Goal: Browse casually: Explore the website without a specific task or goal

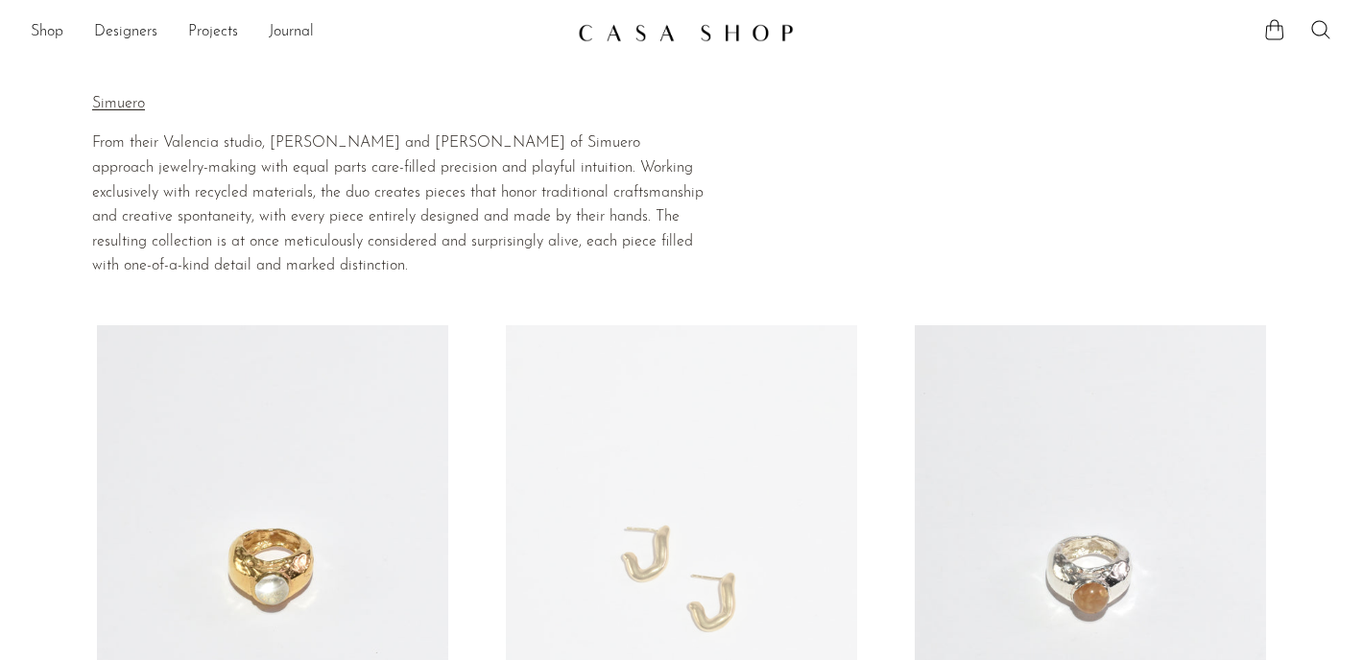
click at [662, 29] on img at bounding box center [686, 32] width 216 height 19
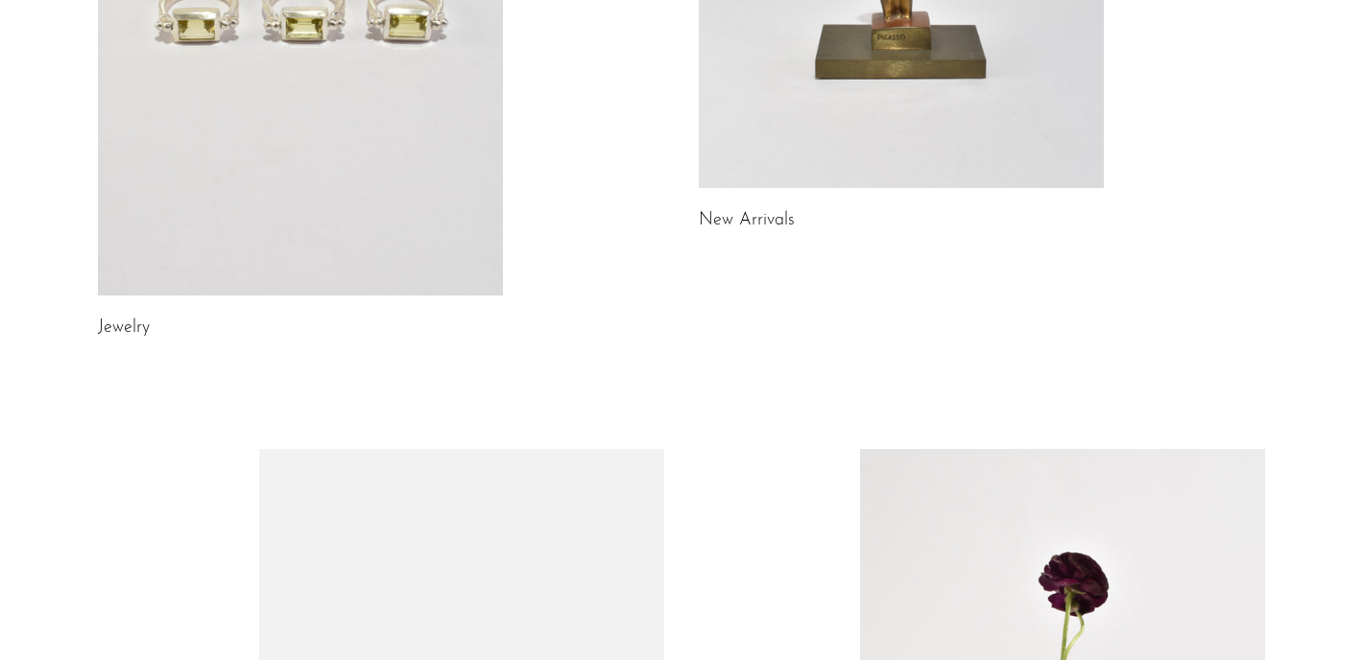
scroll to position [528, 0]
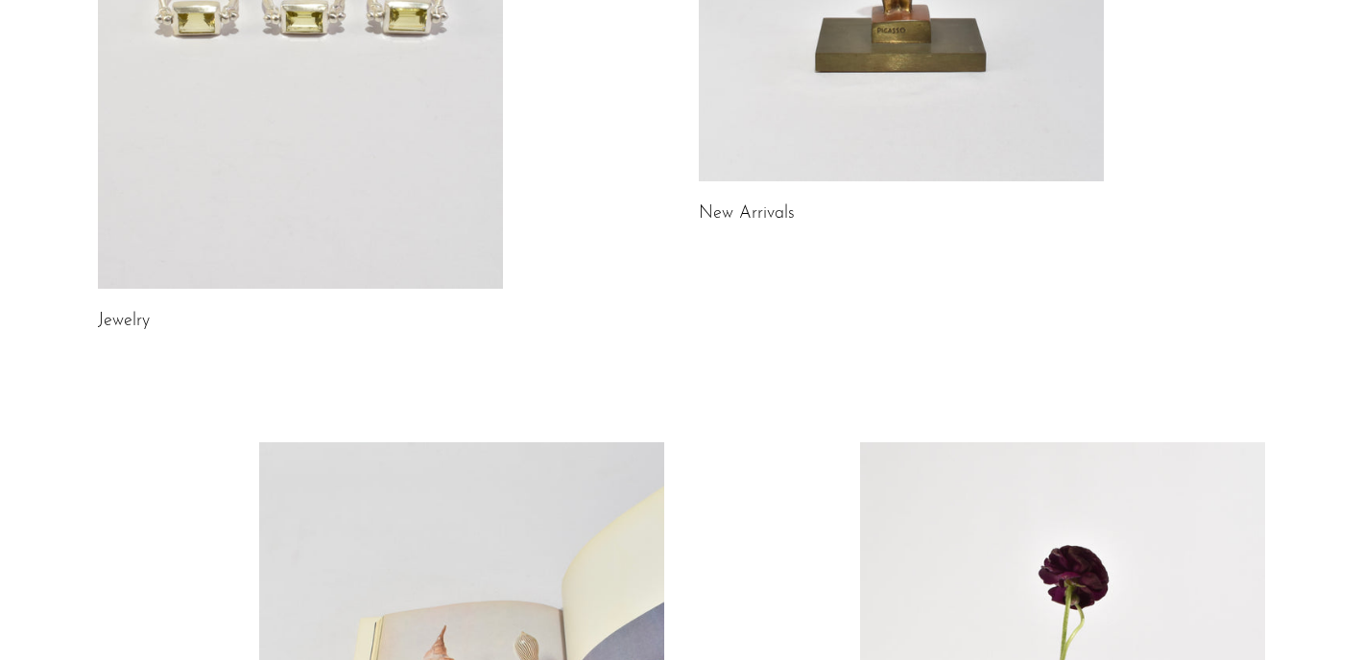
click at [381, 195] on link at bounding box center [300, 5] width 405 height 567
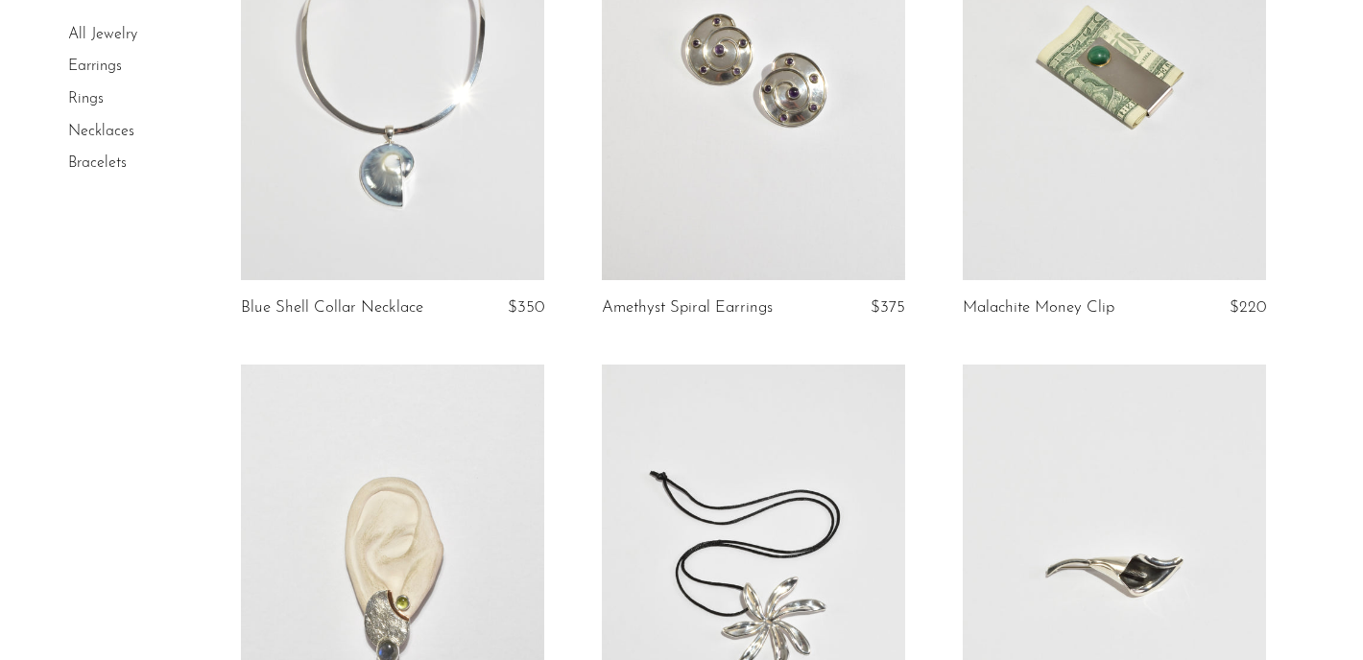
scroll to position [849, 0]
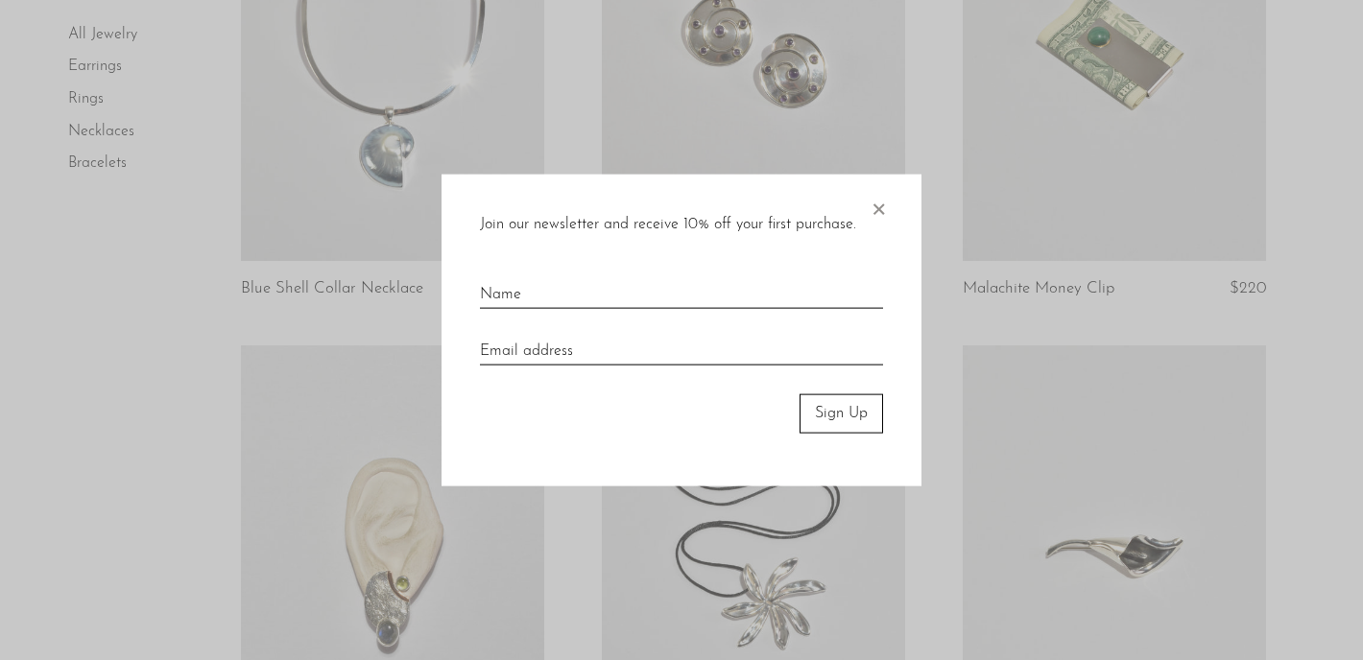
click at [875, 214] on span "×" at bounding box center [878, 205] width 19 height 61
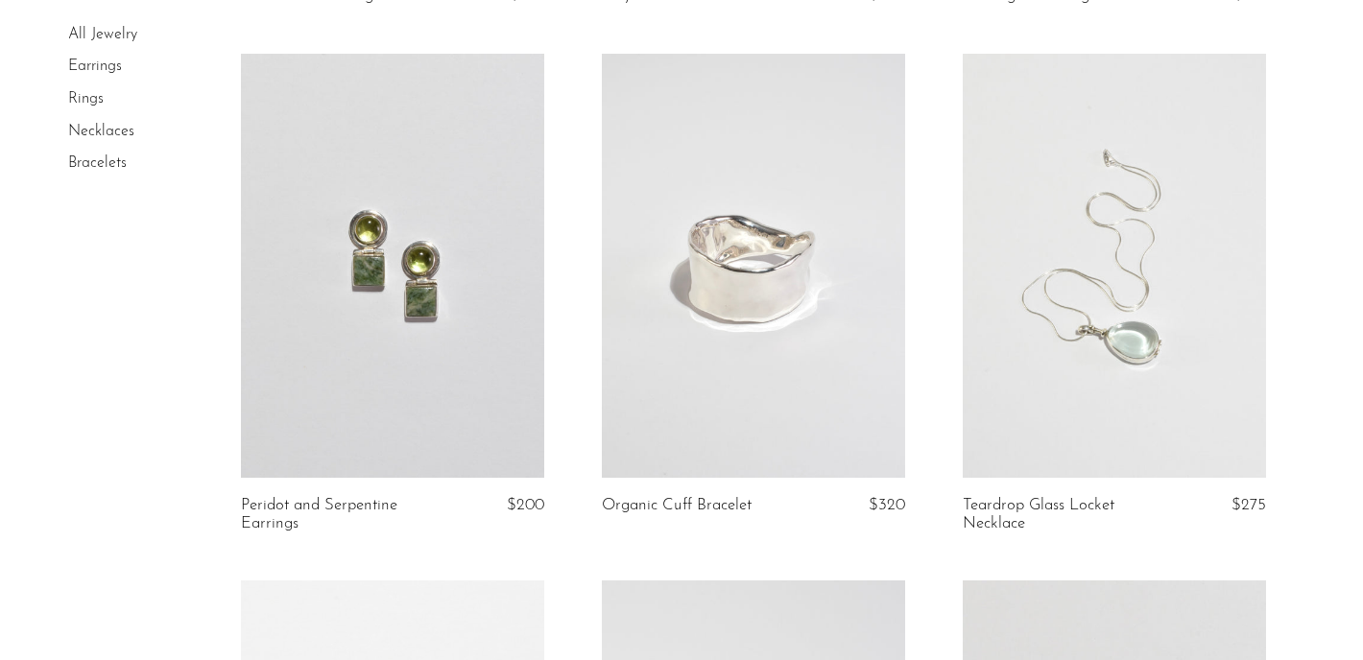
scroll to position [2345, 0]
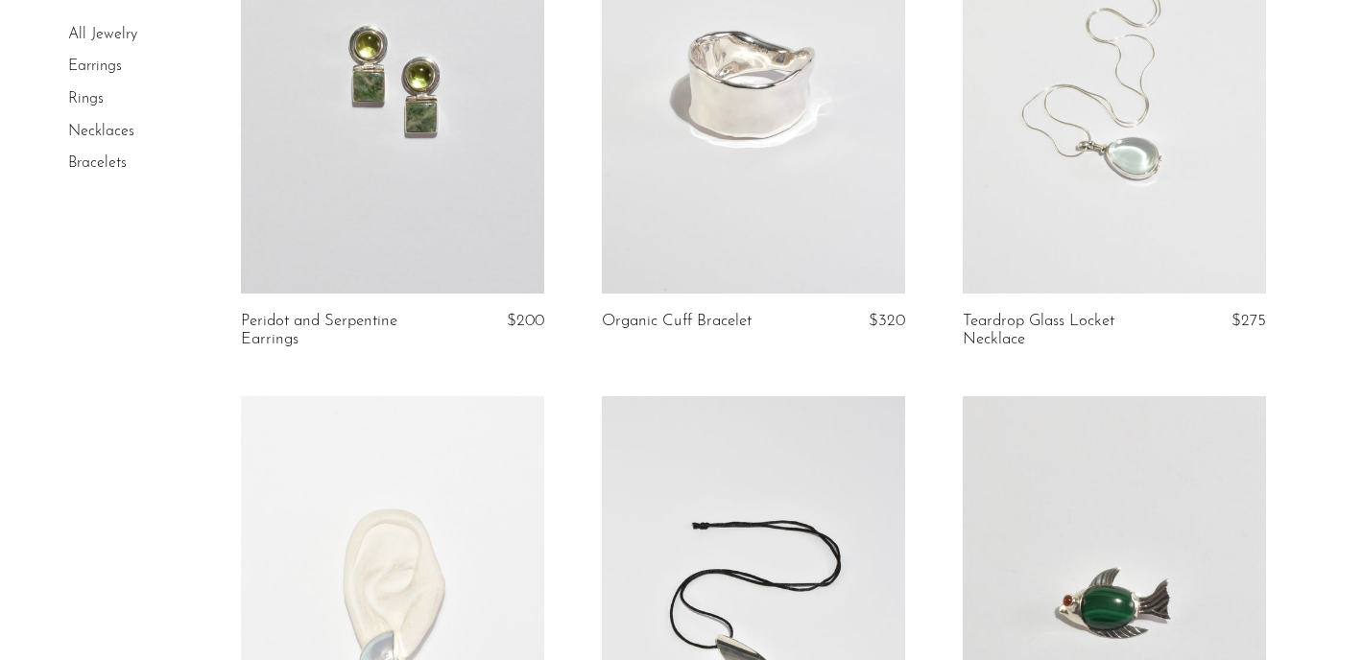
click at [744, 97] on link at bounding box center [753, 81] width 303 height 424
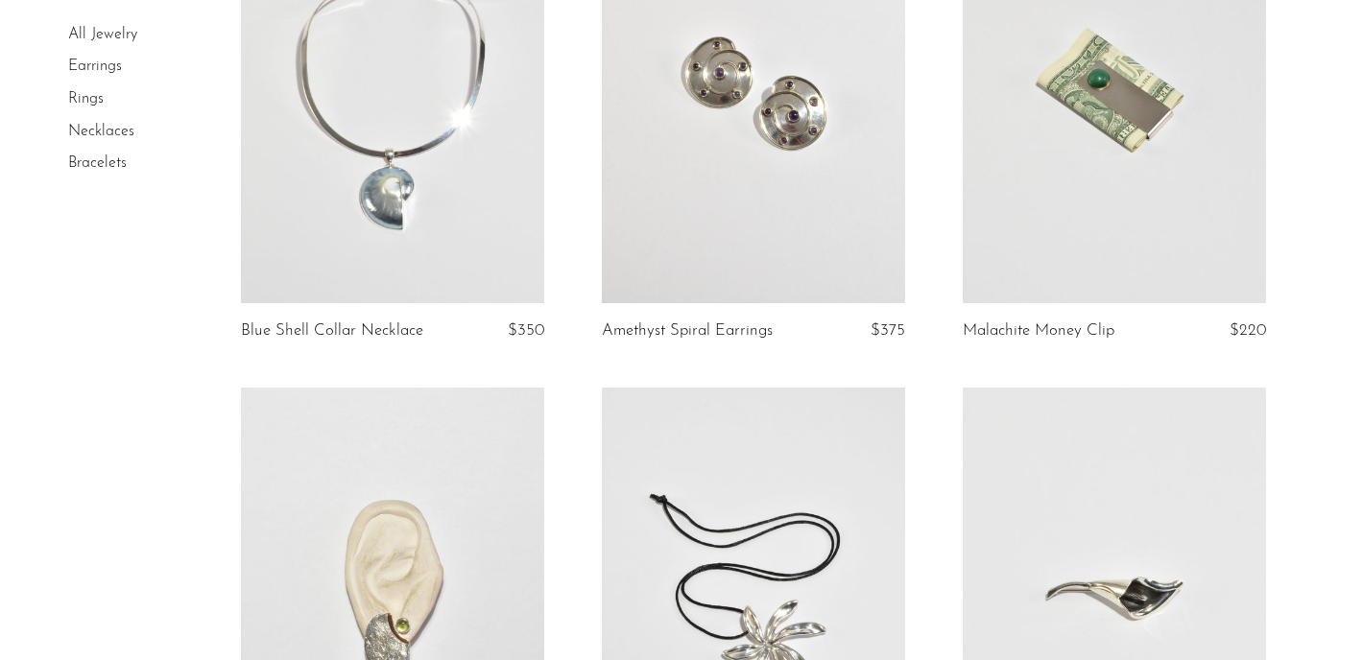
scroll to position [0, 0]
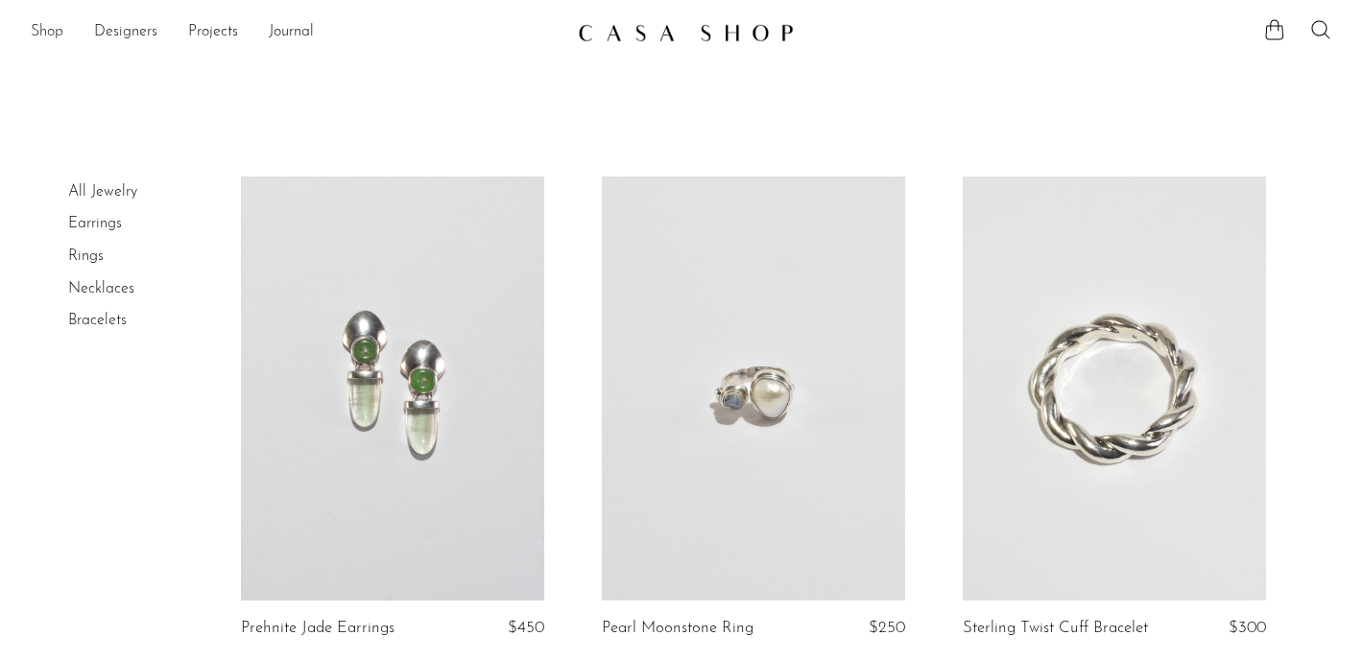
click at [62, 29] on link "Shop" at bounding box center [47, 32] width 33 height 25
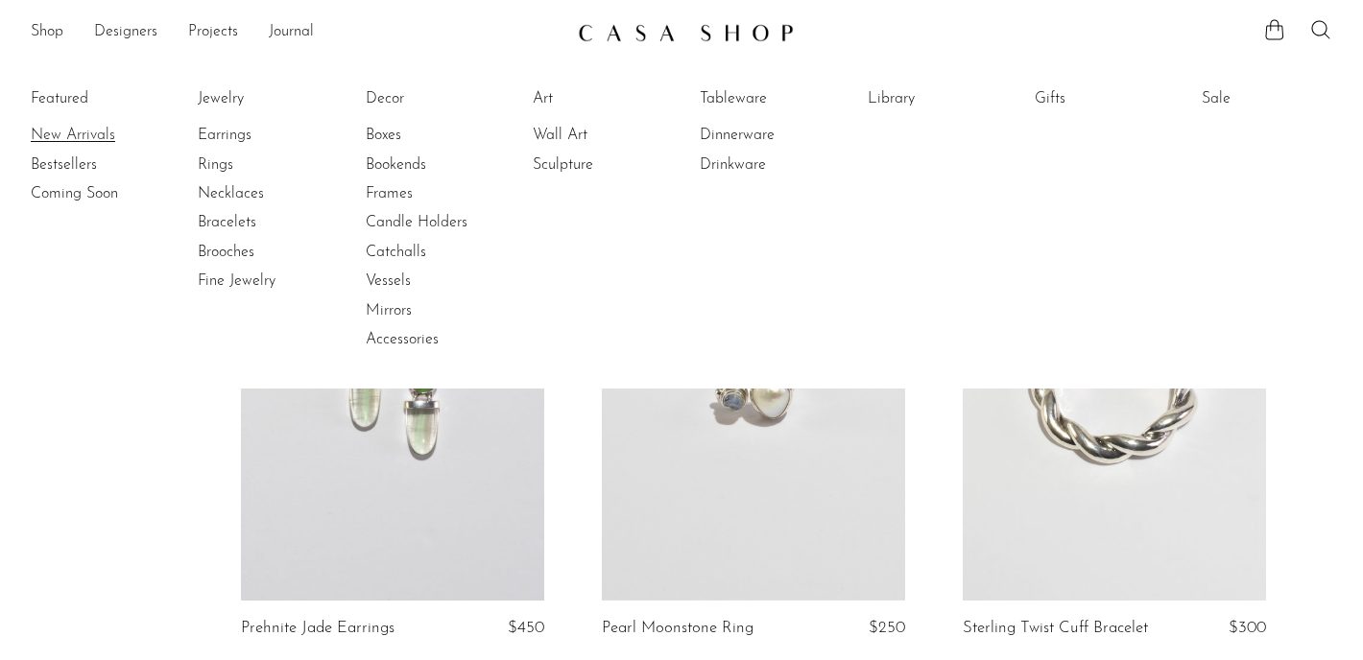
click at [67, 131] on link "New Arrivals" at bounding box center [103, 135] width 144 height 21
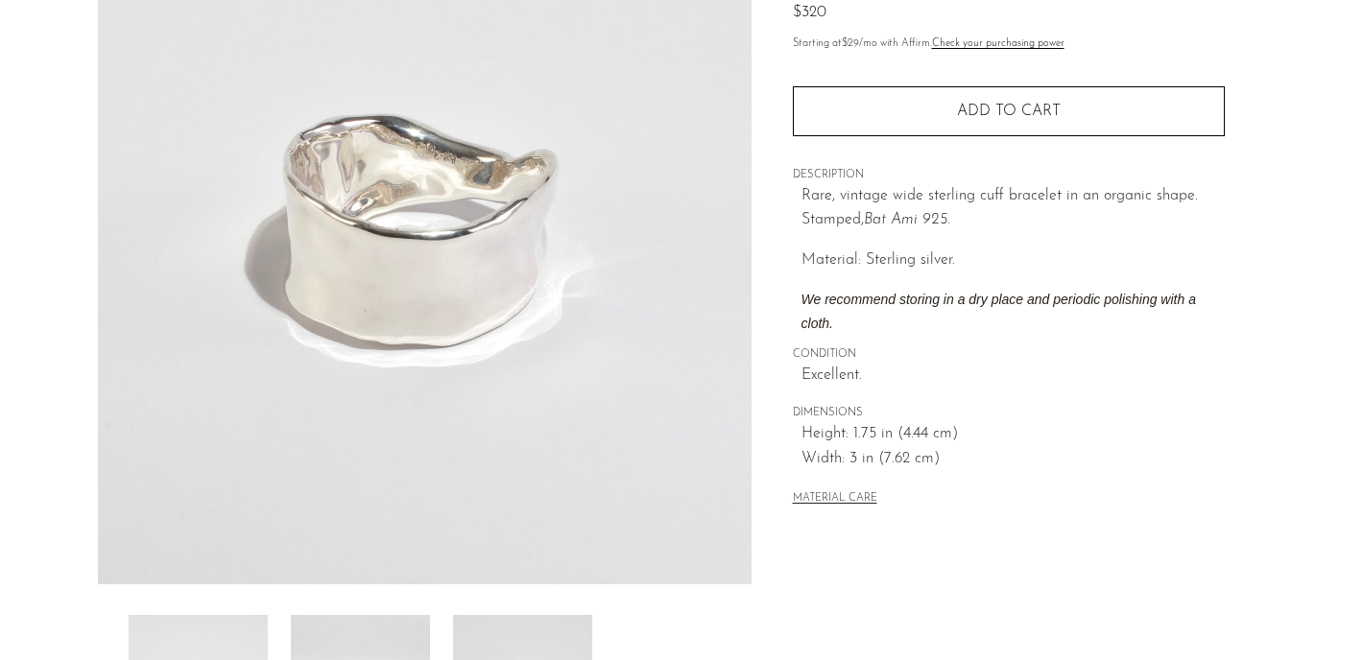
scroll to position [226, 0]
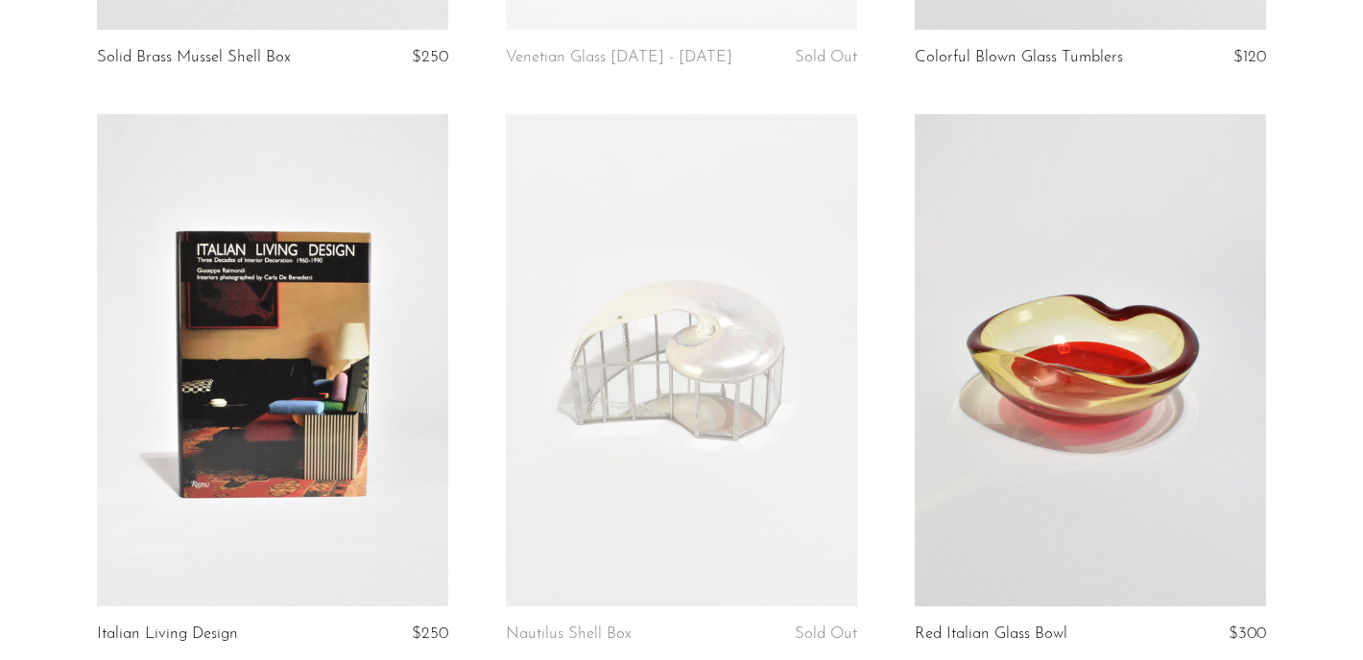
scroll to position [1216, 0]
